Goal: Use online tool/utility

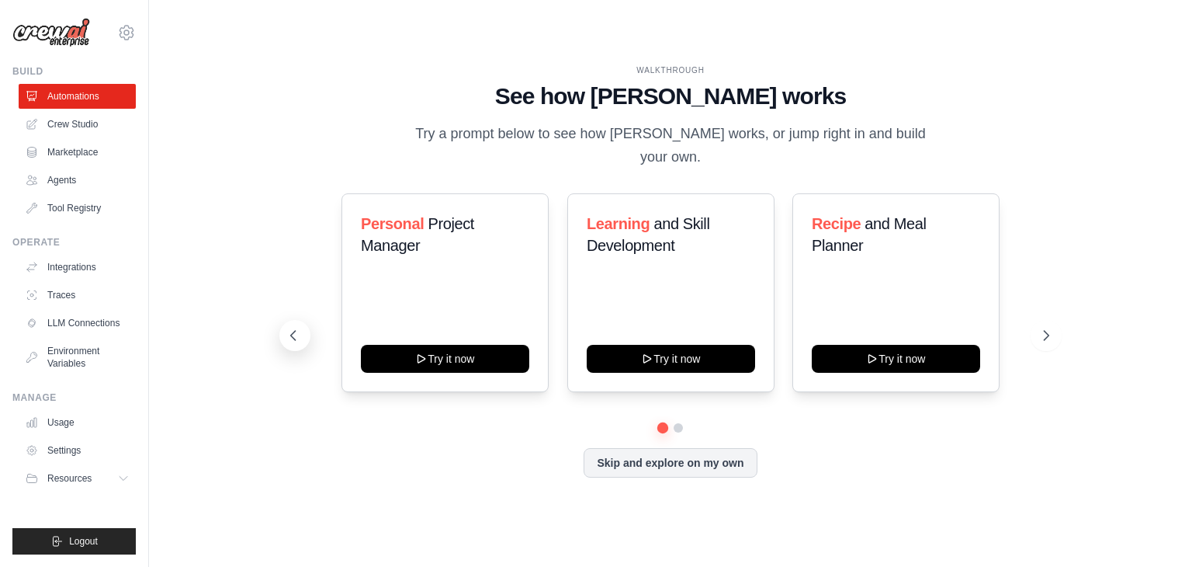
click at [296, 328] on icon at bounding box center [294, 336] width 16 height 16
click at [54, 125] on link "Crew Studio" at bounding box center [78, 124] width 117 height 25
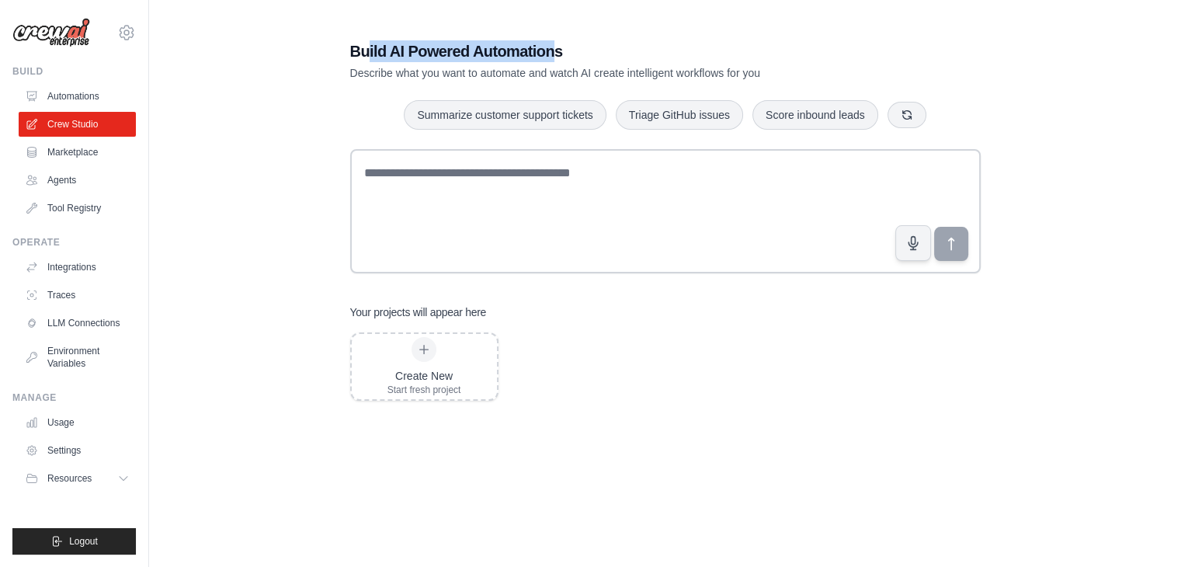
drag, startPoint x: 366, startPoint y: 54, endPoint x: 554, endPoint y: 54, distance: 187.9
click at [554, 54] on h1 "Build AI Powered Automations" at bounding box center [611, 51] width 522 height 22
